Goal: Check status: Check status

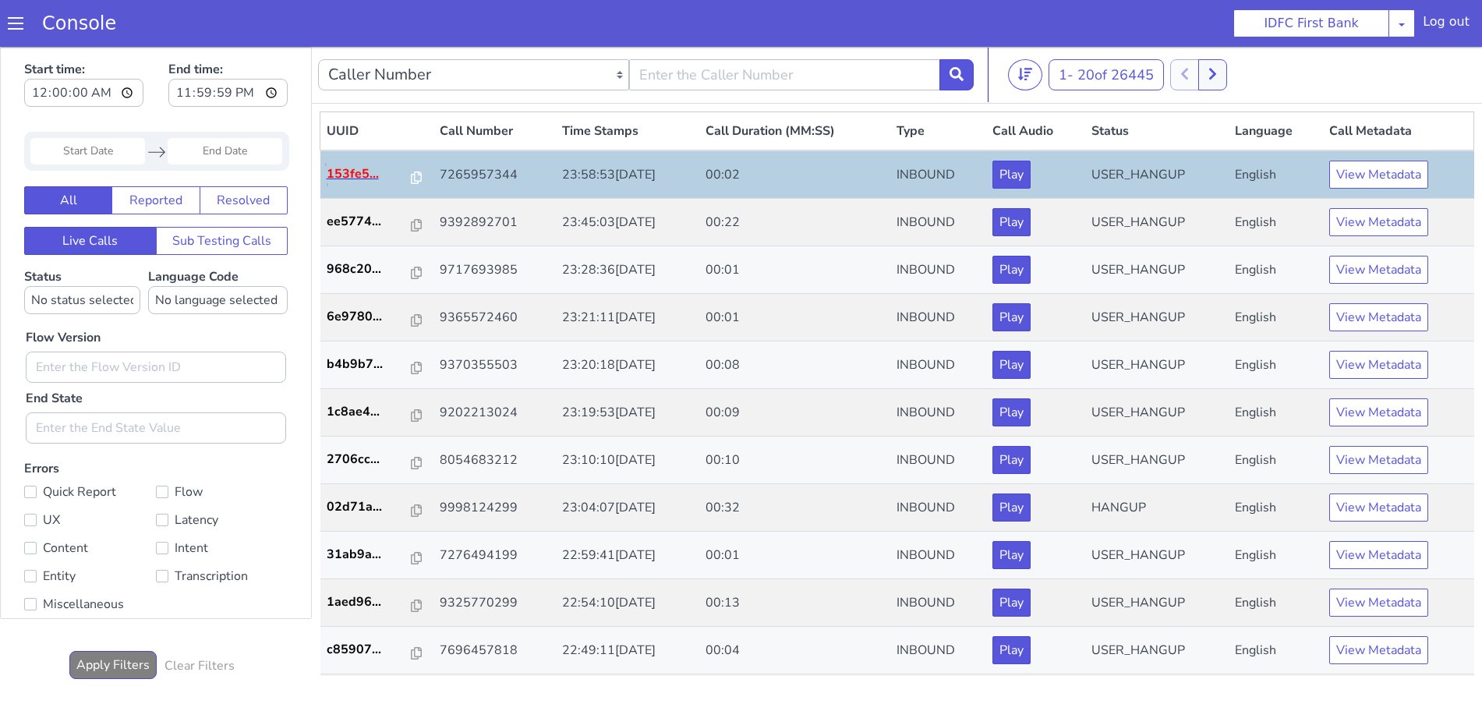
click at [353, 174] on p "153fe5..." at bounding box center [370, 174] width 86 height 19
